Goal: Task Accomplishment & Management: Manage account settings

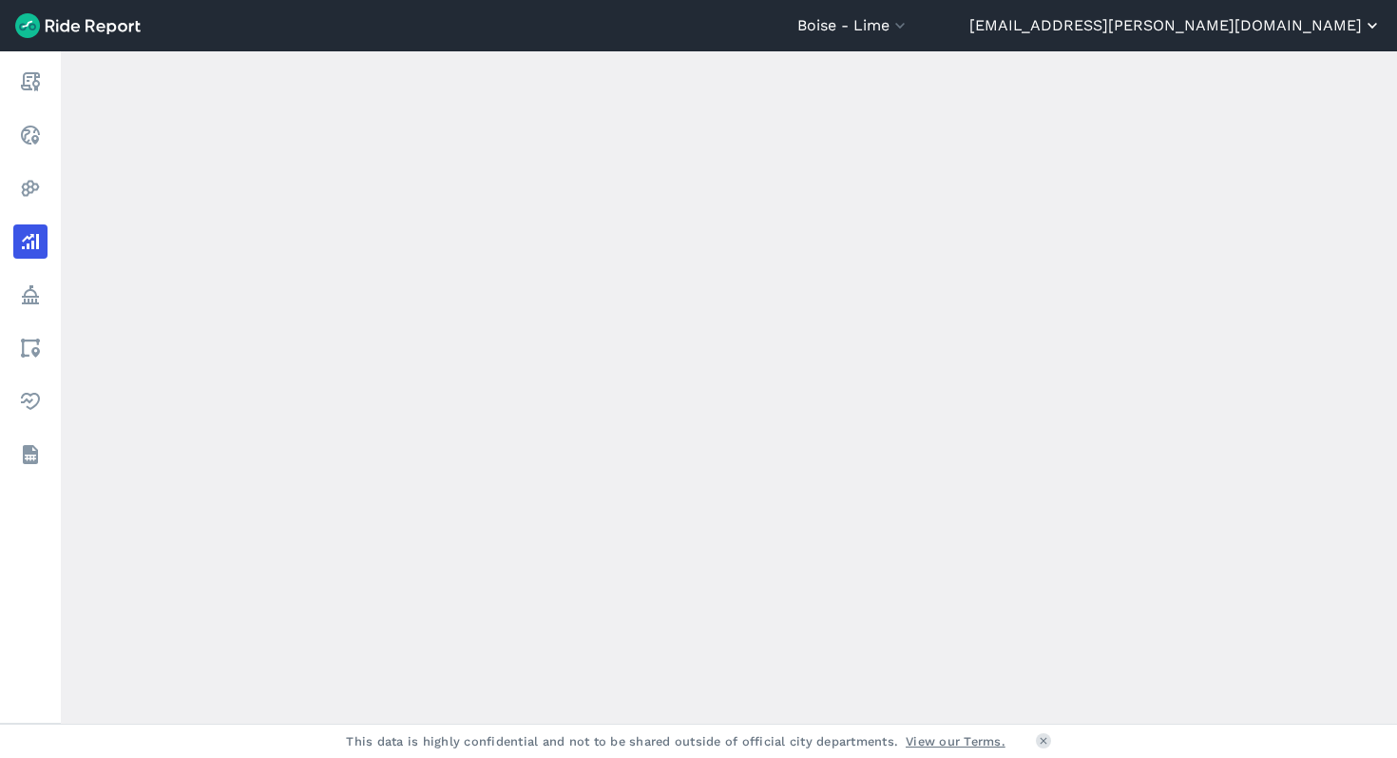
click at [1298, 29] on button "[EMAIL_ADDRESS][PERSON_NAME][DOMAIN_NAME]" at bounding box center [1176, 25] width 413 height 23
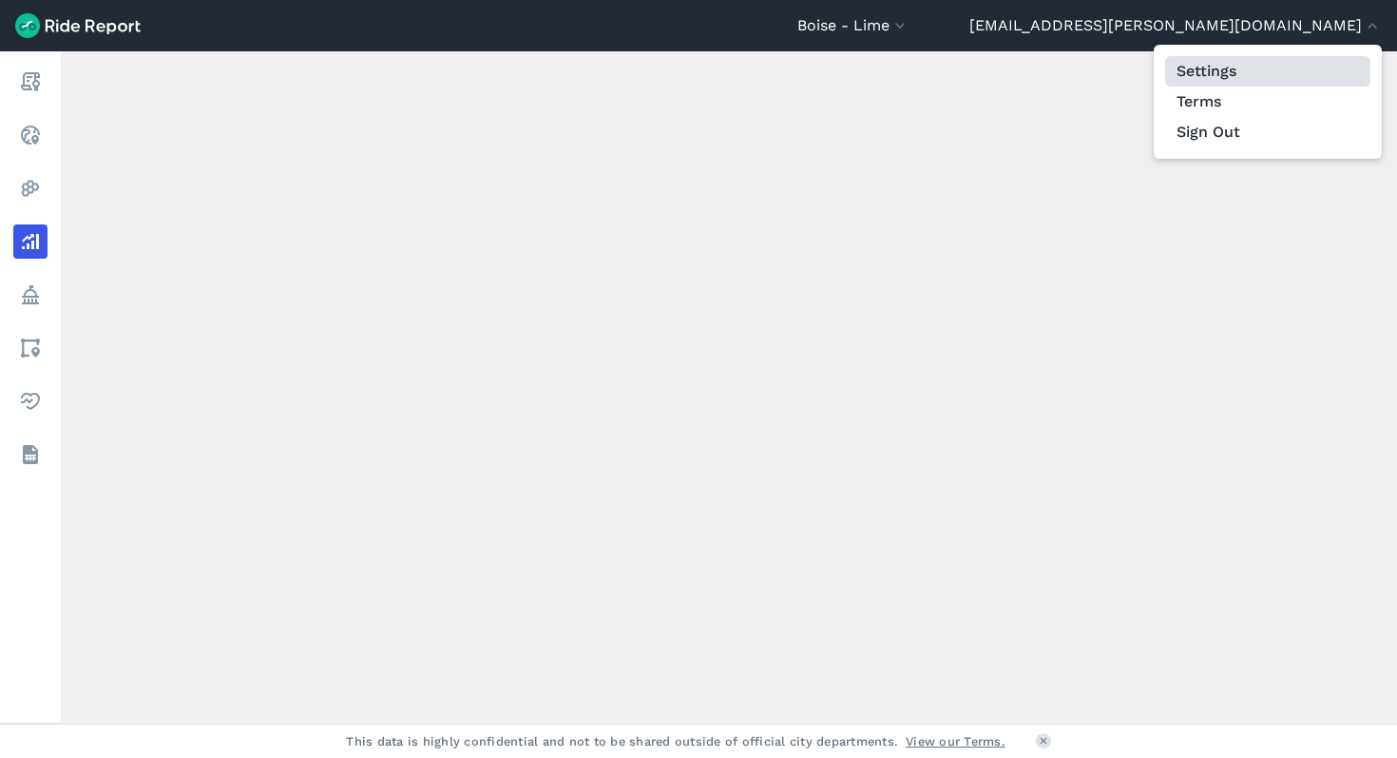
click at [1261, 70] on link "Settings" at bounding box center [1268, 71] width 205 height 30
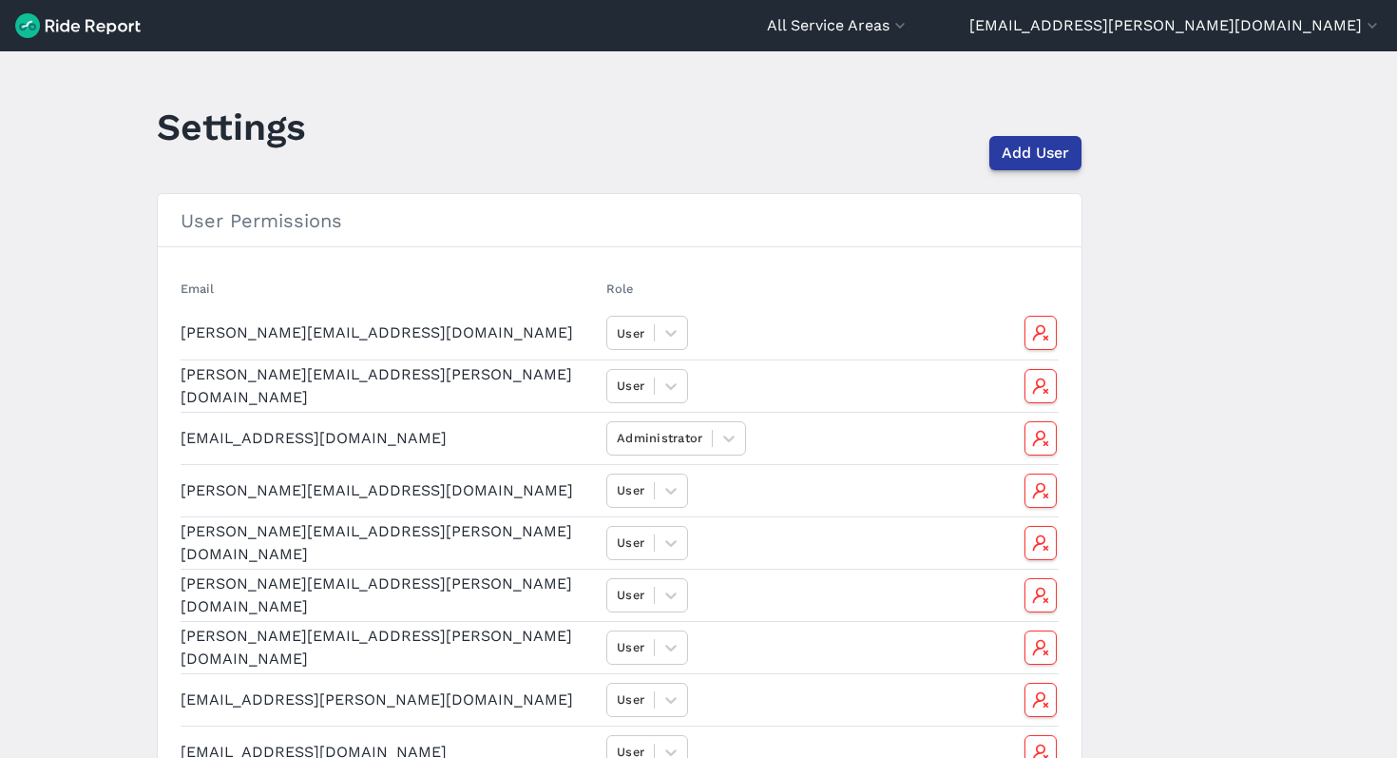
click at [1058, 145] on span "Add User" at bounding box center [1035, 153] width 67 height 23
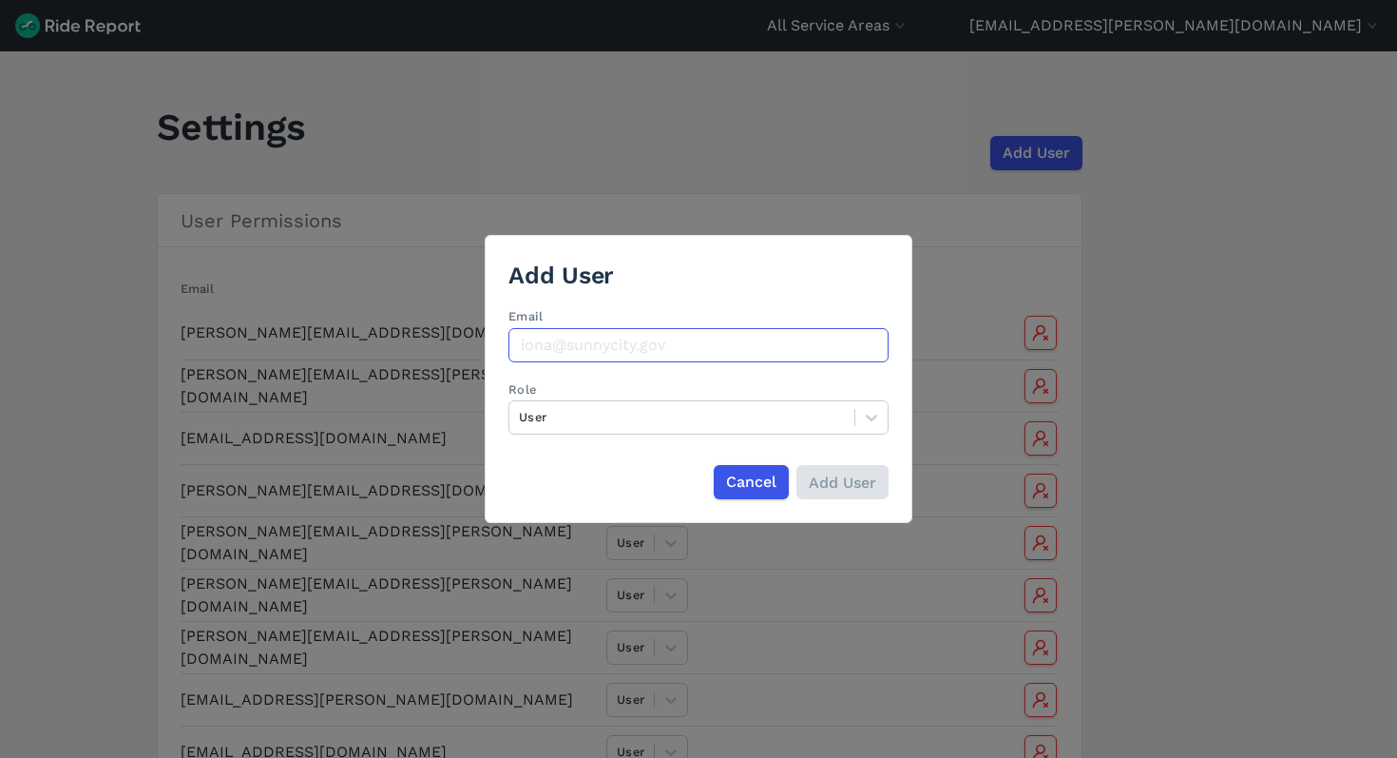
click at [708, 346] on input "Email" at bounding box center [699, 345] width 380 height 34
paste input "[PERSON_NAME][EMAIL_ADDRESS][PERSON_NAME][DOMAIN_NAME]"
type input "[PERSON_NAME][EMAIL_ADDRESS][PERSON_NAME][DOMAIN_NAME]"
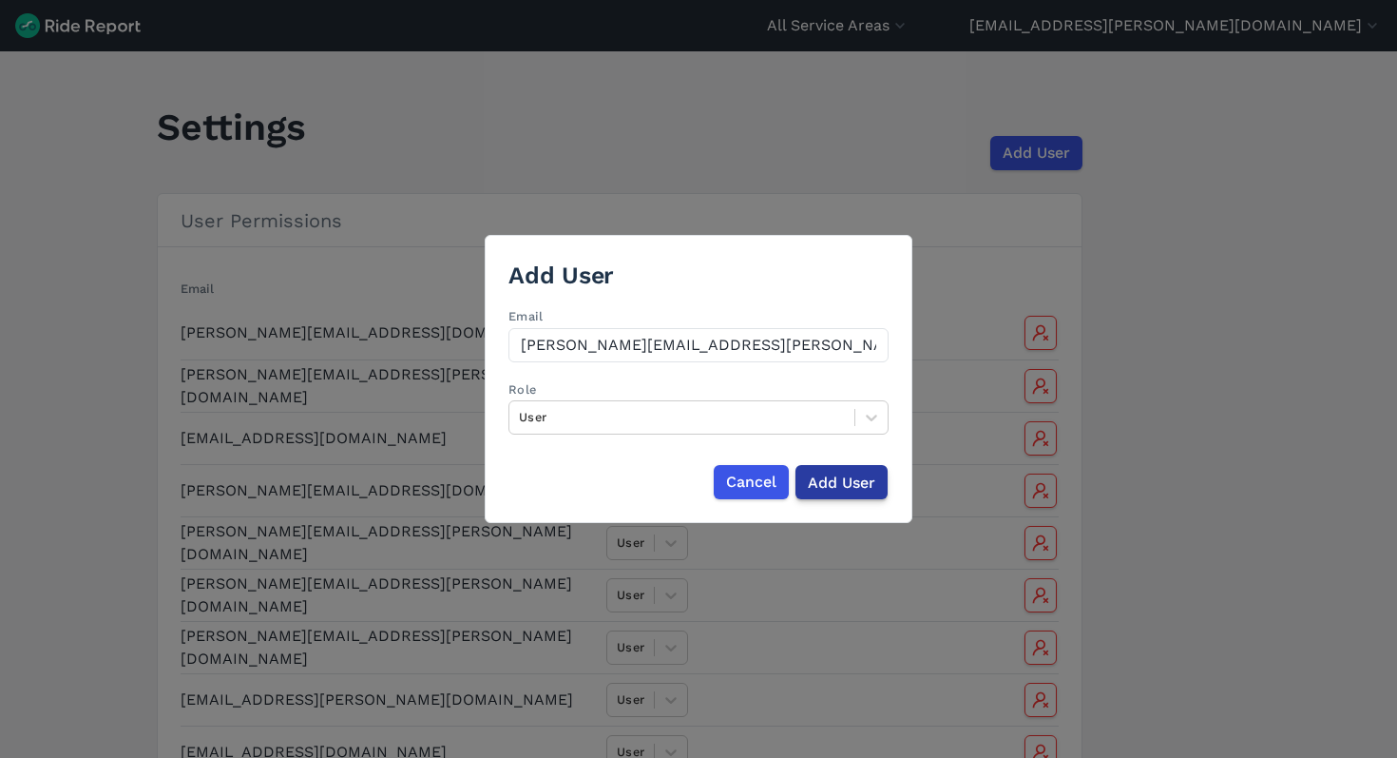
click at [862, 487] on input "Add User" at bounding box center [842, 482] width 92 height 34
